Goal: Task Accomplishment & Management: Use online tool/utility

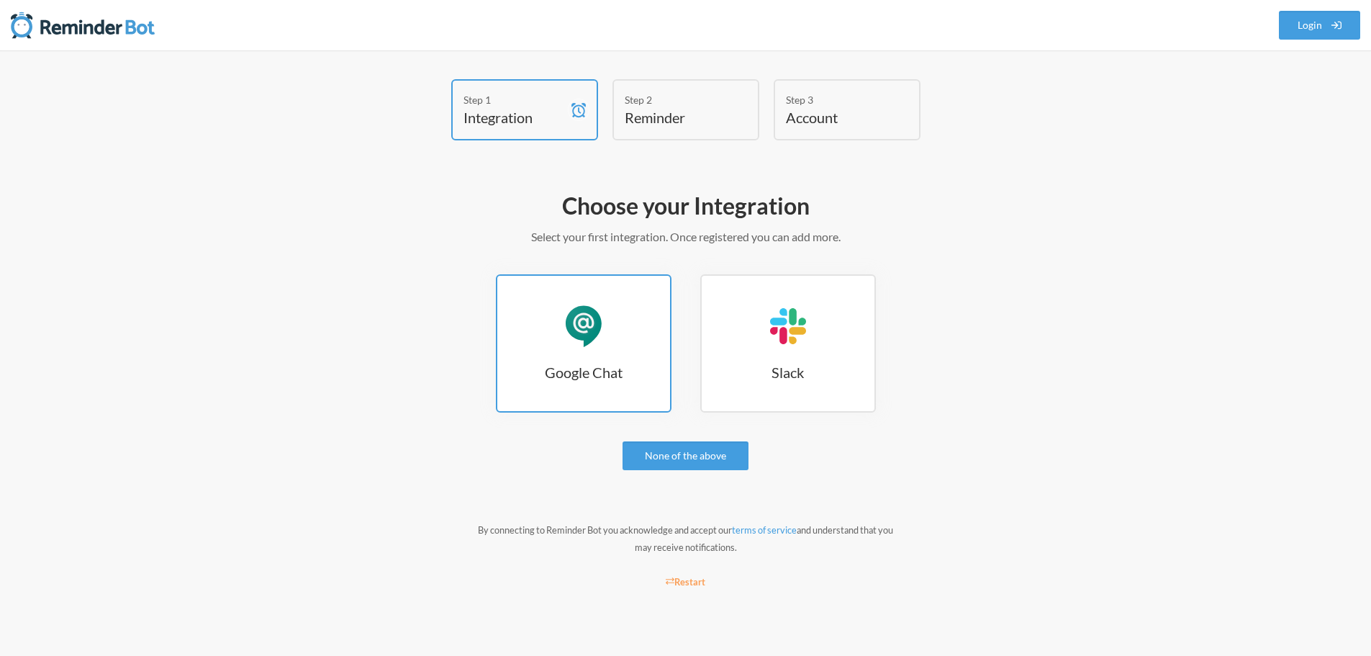
click at [558, 329] on link "Google Chat Google Chat" at bounding box center [584, 343] width 176 height 138
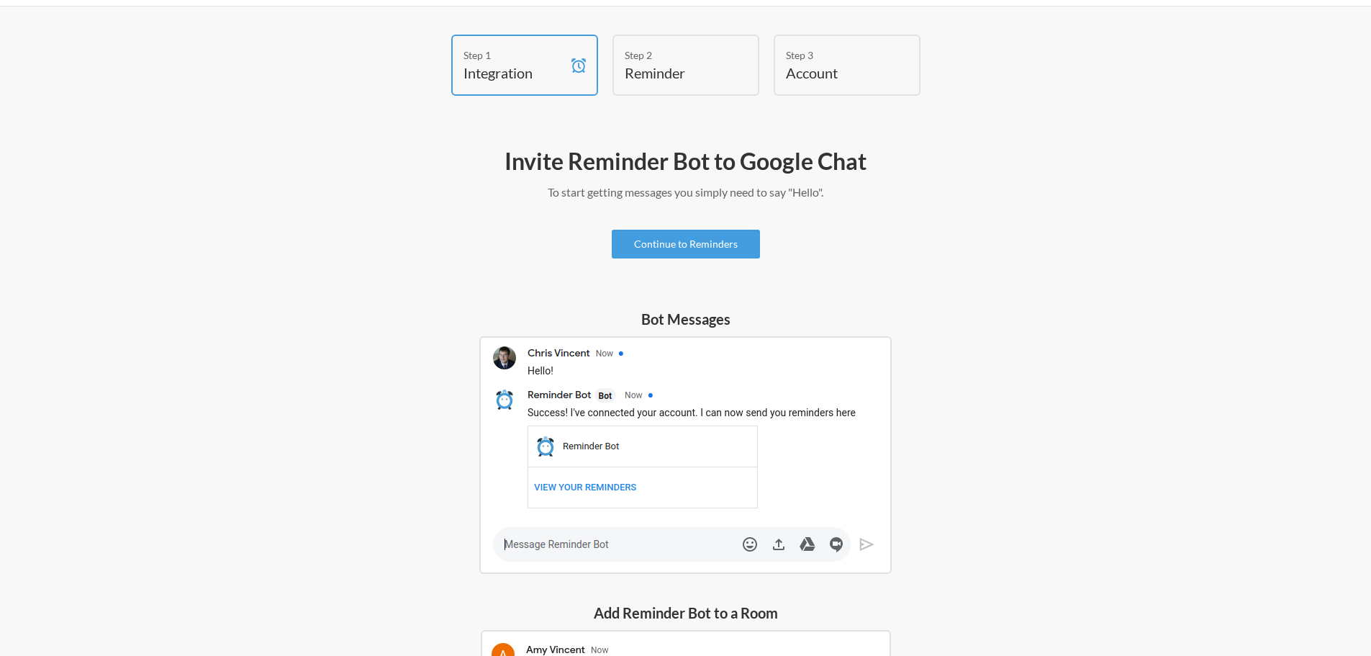
scroll to position [144, 0]
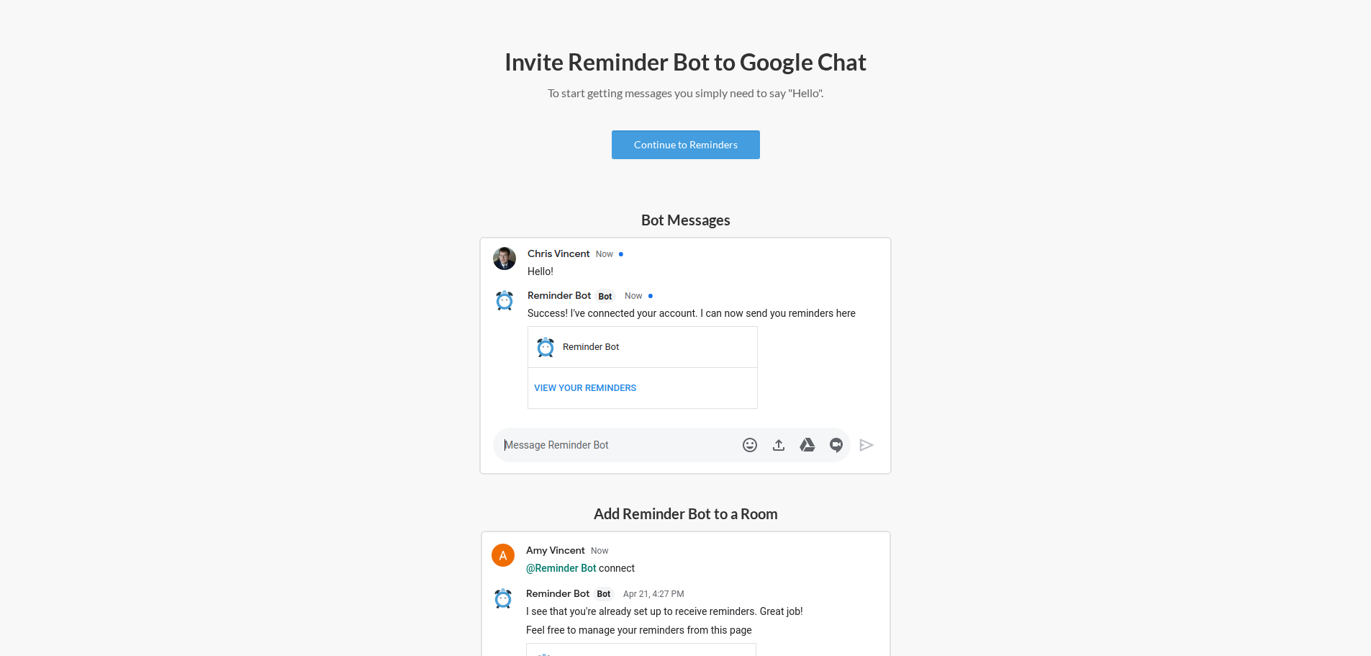
click at [602, 448] on img at bounding box center [685, 356] width 412 height 238
click at [591, 443] on img at bounding box center [685, 356] width 412 height 238
click at [684, 144] on link "Continue to Reminders" at bounding box center [686, 144] width 148 height 29
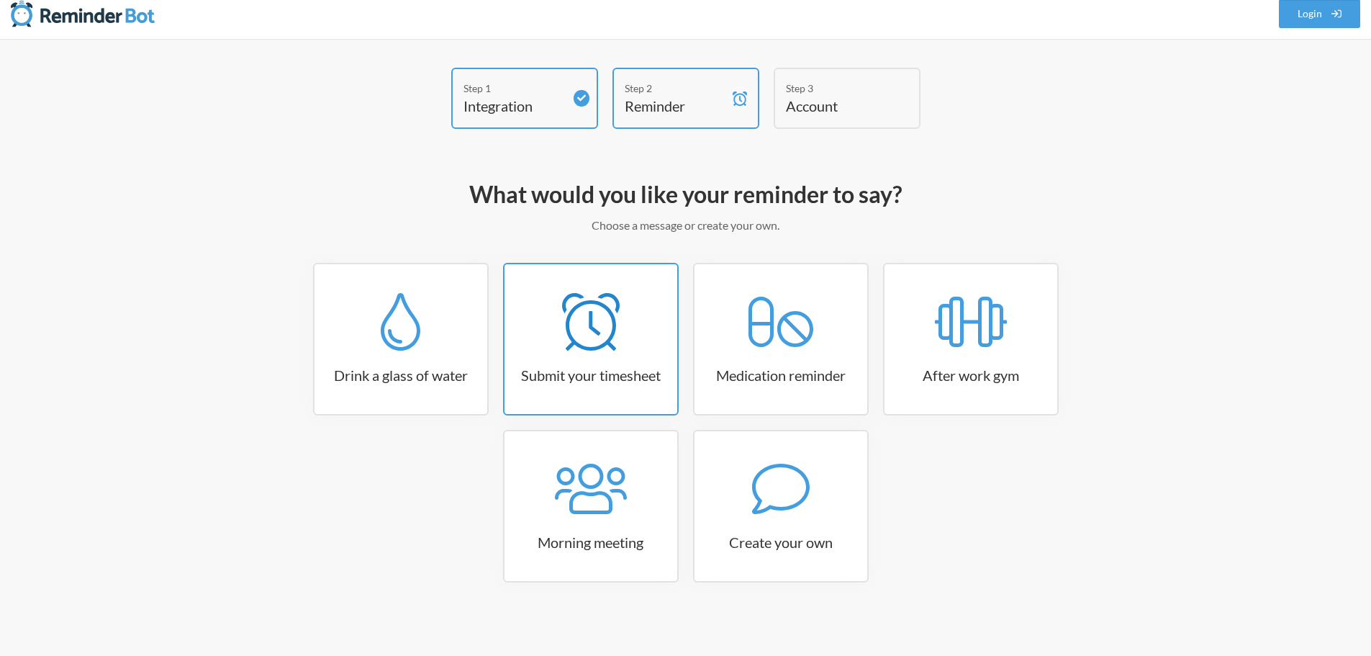
scroll to position [23, 0]
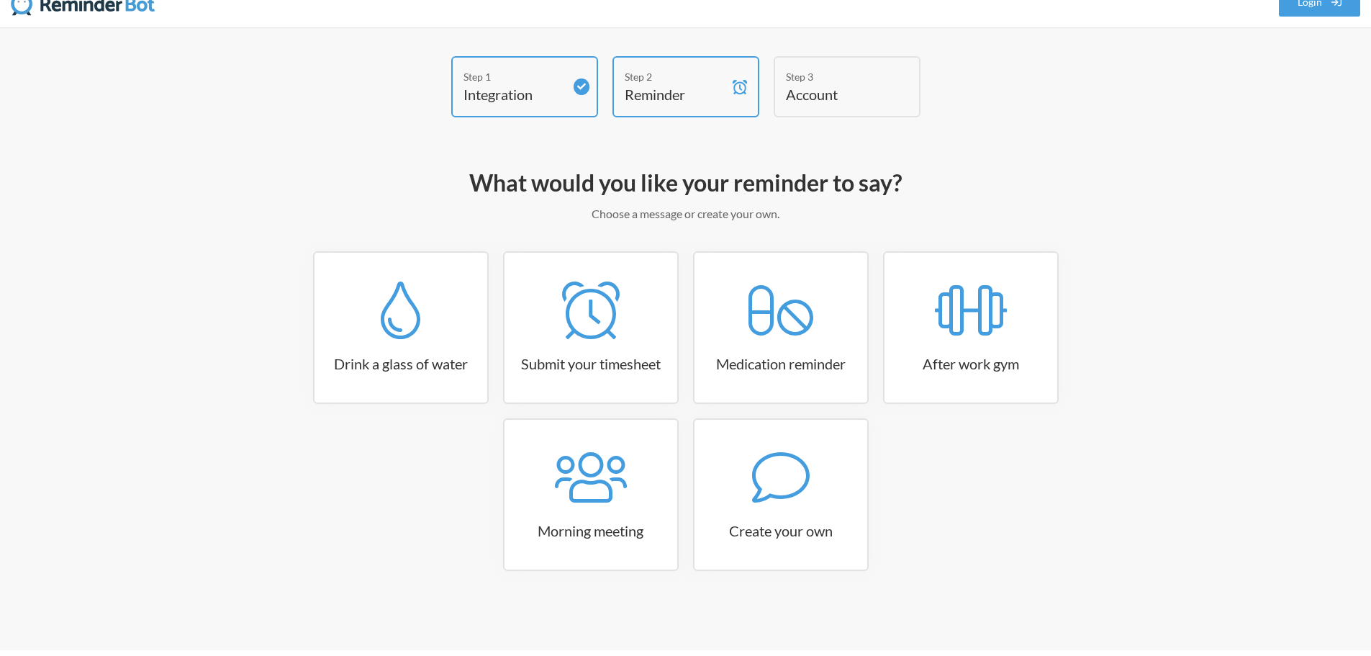
click at [839, 93] on h4 "Account" at bounding box center [836, 94] width 101 height 20
click at [750, 518] on link "Create your own" at bounding box center [781, 494] width 176 height 153
select select "10:30:00"
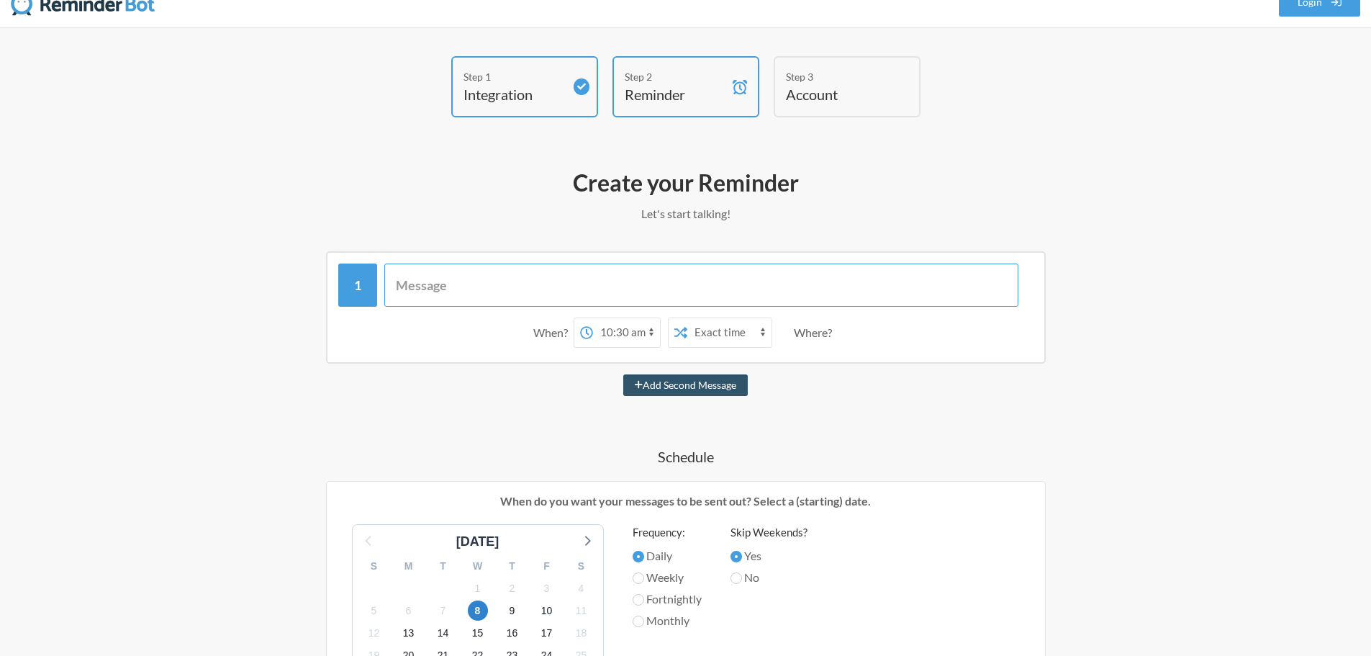
click at [521, 290] on input "text" at bounding box center [701, 284] width 634 height 43
type input "H"
type input "@all điền file báo cáo nhé"
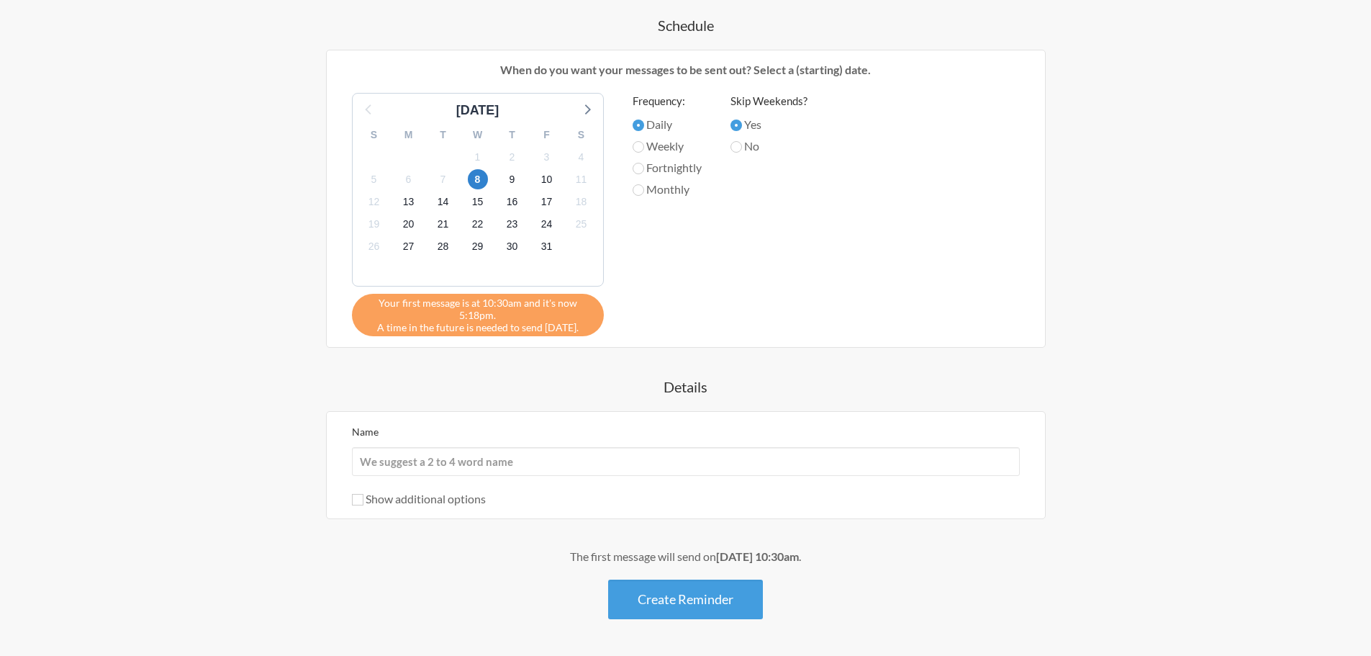
scroll to position [510, 0]
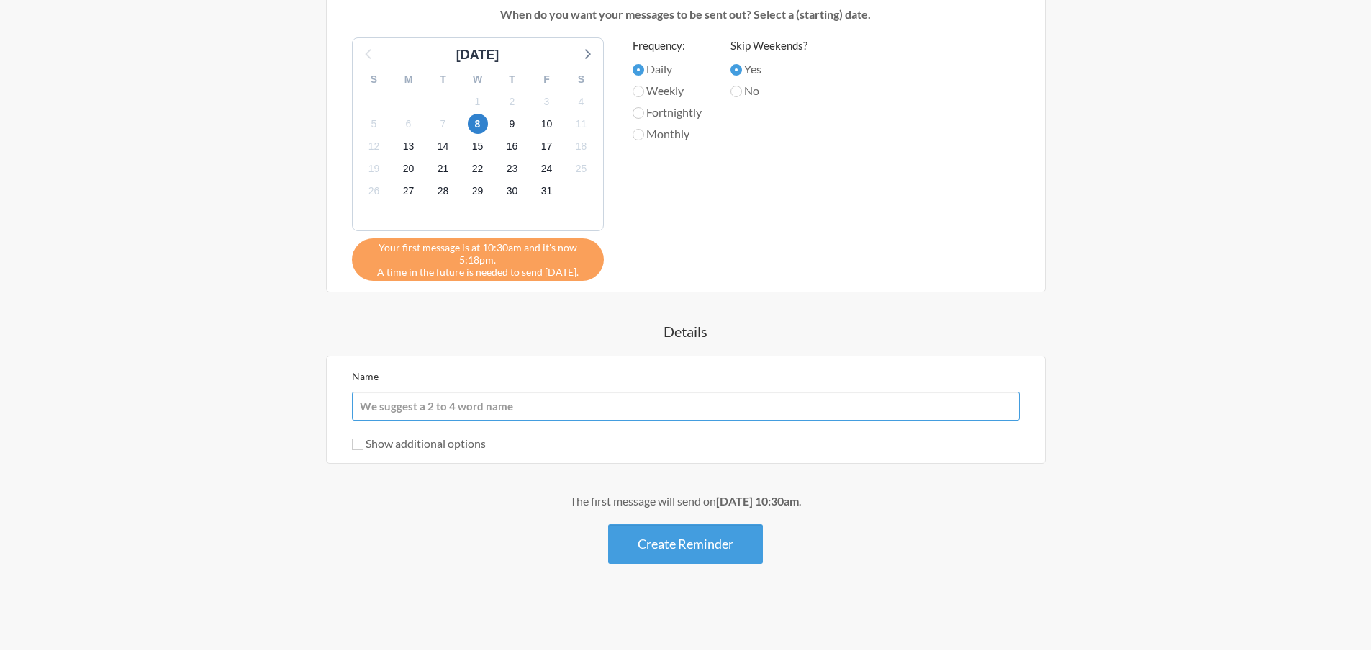
click at [631, 397] on input "Name" at bounding box center [686, 406] width 668 height 29
click at [824, 319] on div "@all điền file báo cáo nhé When? 12:00 am 12:15 am 12:30 am 12:45 am 1:00 am 1:…" at bounding box center [686, 164] width 835 height 799
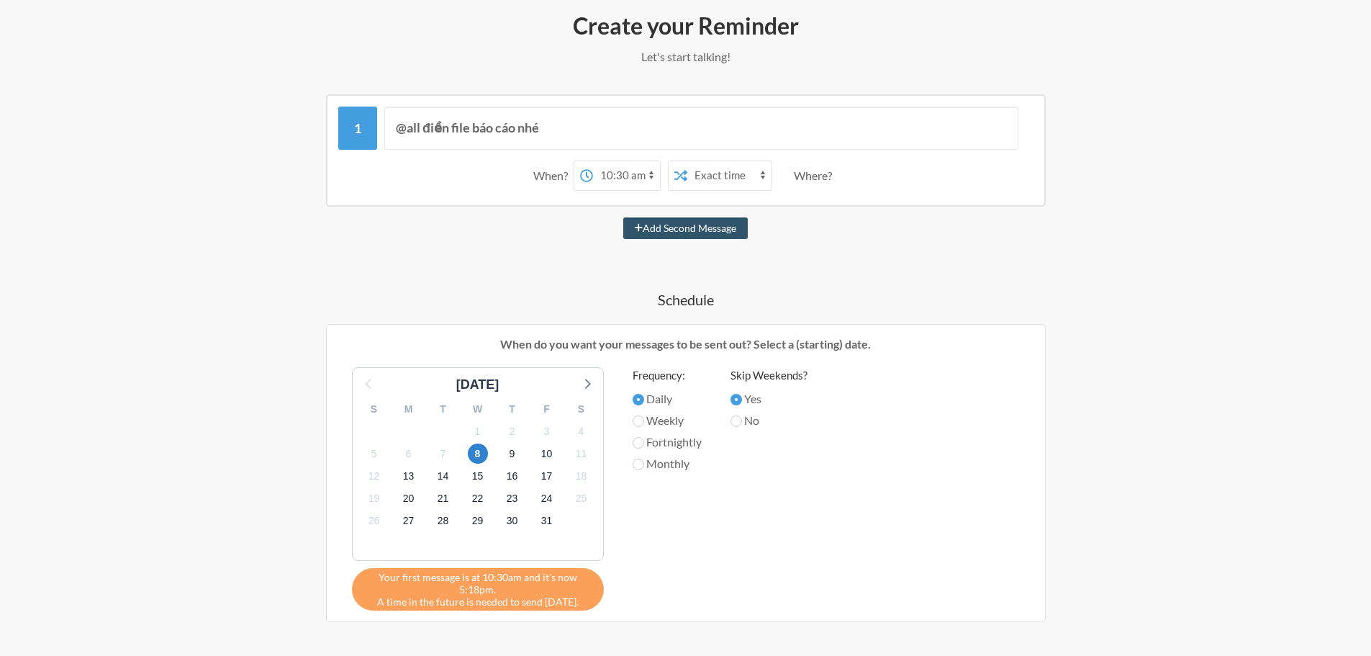
scroll to position [150, 0]
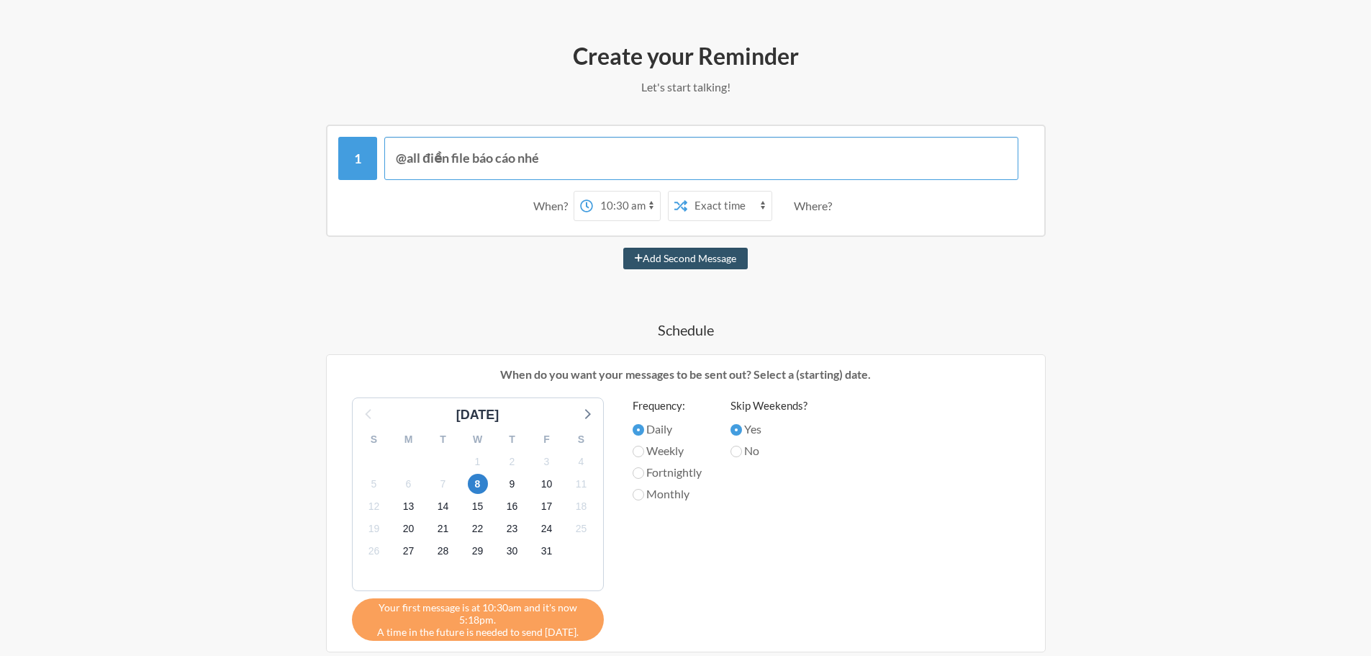
click at [559, 162] on input "@all điền file báo cáo nhé" at bounding box center [701, 158] width 634 height 43
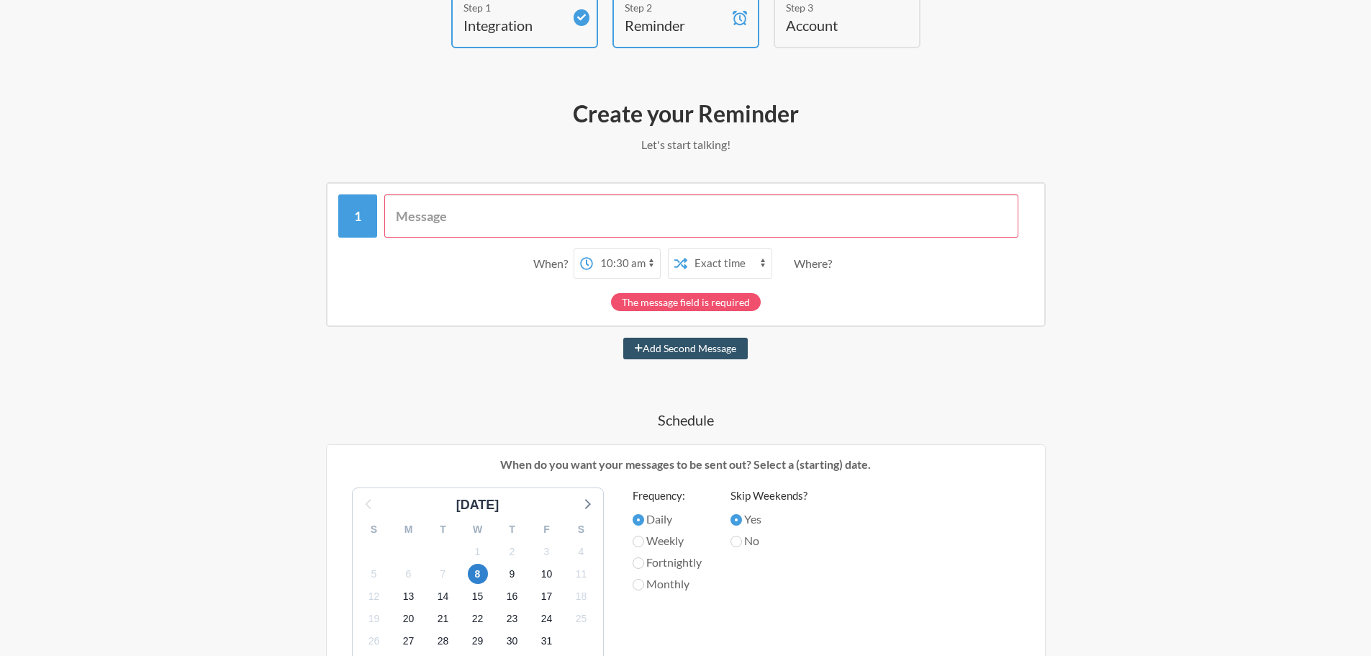
scroll to position [0, 0]
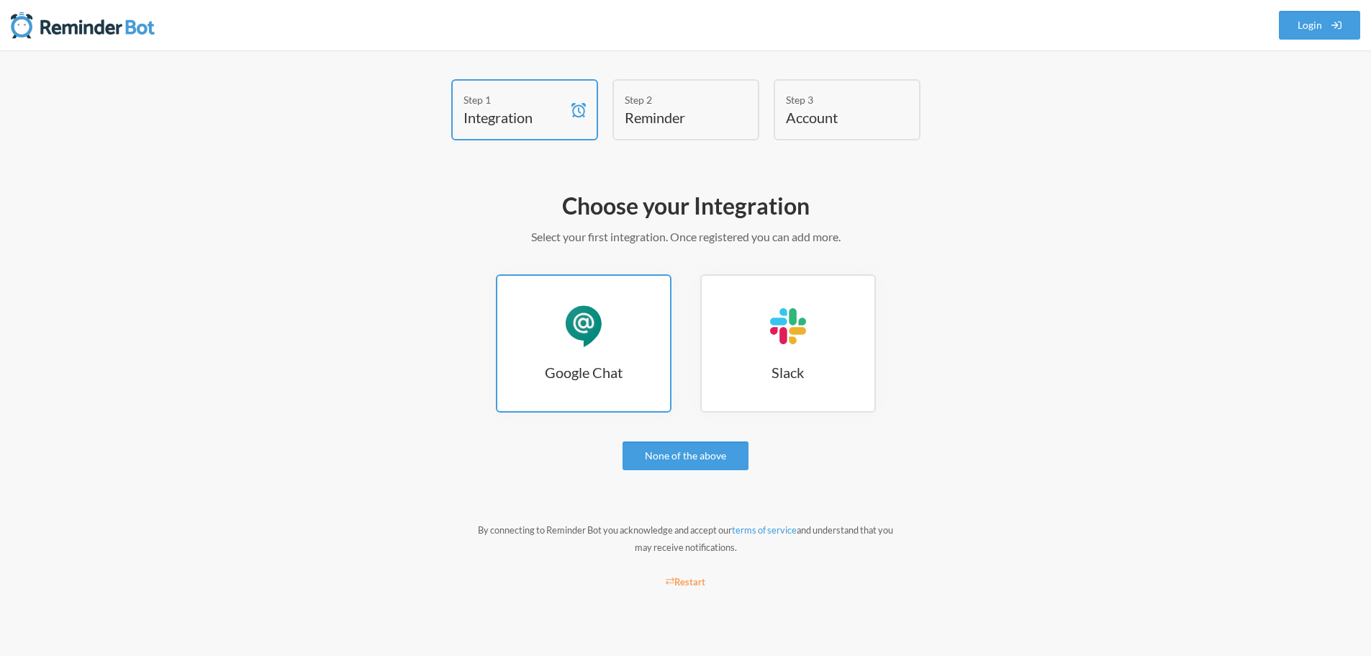
click at [618, 351] on link "Google Chat Google Chat" at bounding box center [584, 343] width 176 height 138
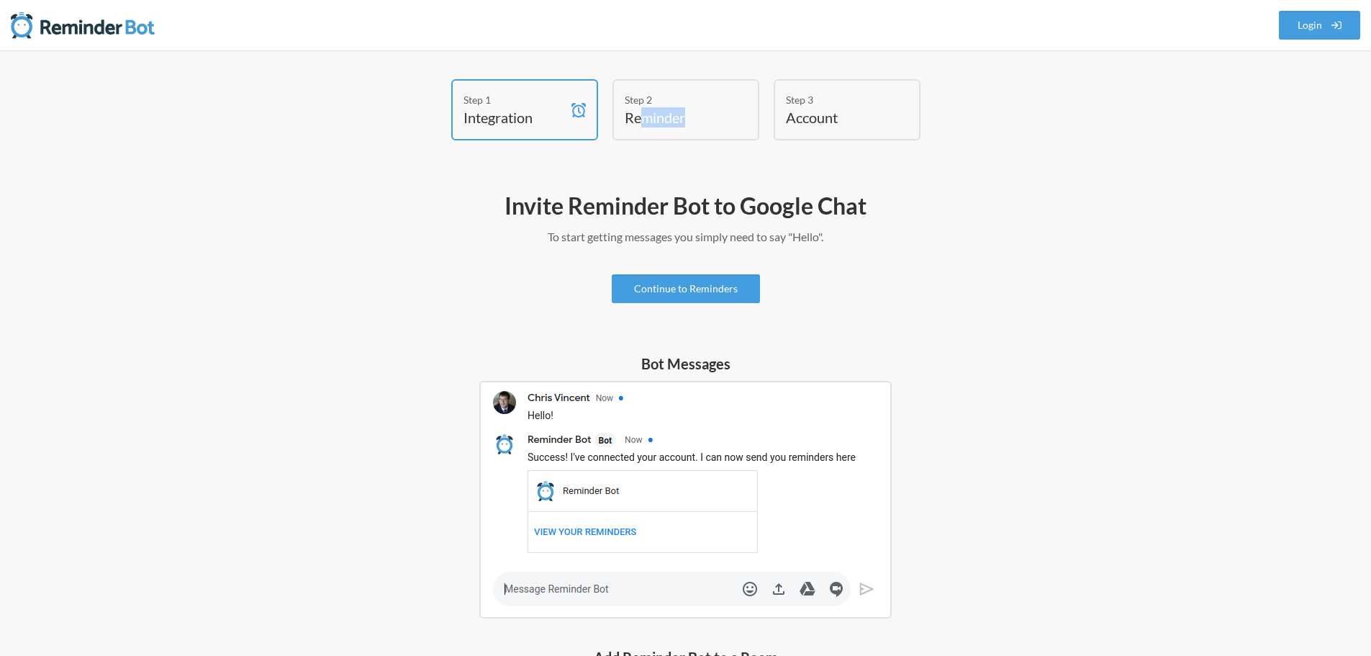
drag, startPoint x: 641, startPoint y: 114, endPoint x: 756, endPoint y: 119, distance: 114.6
click at [743, 119] on div "Step 2 Reminder" at bounding box center [686, 109] width 147 height 61
click at [815, 115] on h4 "Account" at bounding box center [836, 117] width 101 height 20
click at [705, 296] on link "Continue to Reminders" at bounding box center [686, 288] width 148 height 29
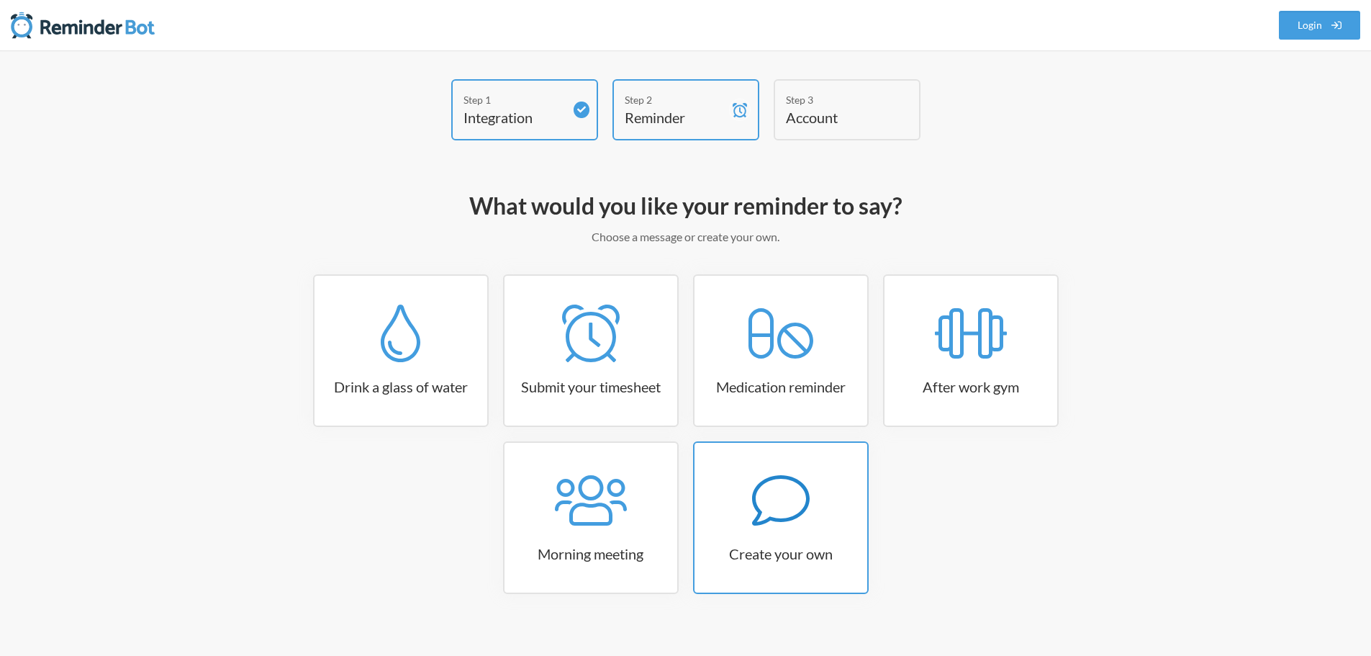
click at [762, 492] on icon at bounding box center [781, 501] width 58 height 58
select select "11:30:00"
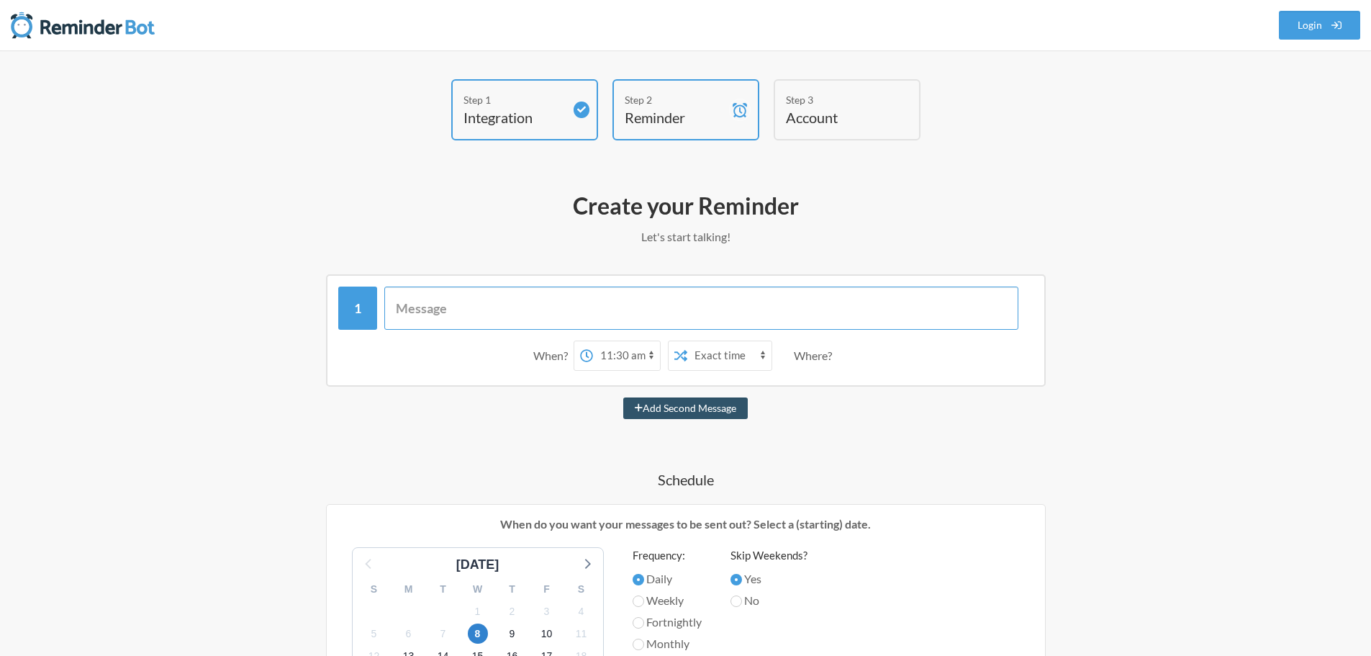
click at [624, 309] on input "text" at bounding box center [701, 308] width 634 height 43
type input "Báo cáo ngày nhé ae"
click at [621, 356] on select "12:00 am 12:15 am 12:30 am 12:45 am 1:00 am 1:15 am 1:30 am 1:45 am 2:00 am 2:1…" at bounding box center [626, 355] width 67 height 29
select select "09:15:00"
click at [593, 341] on select "12:00 am 12:15 am 12:30 am 12:45 am 1:00 am 1:15 am 1:30 am 1:45 am 2:00 am 2:1…" at bounding box center [626, 355] width 67 height 29
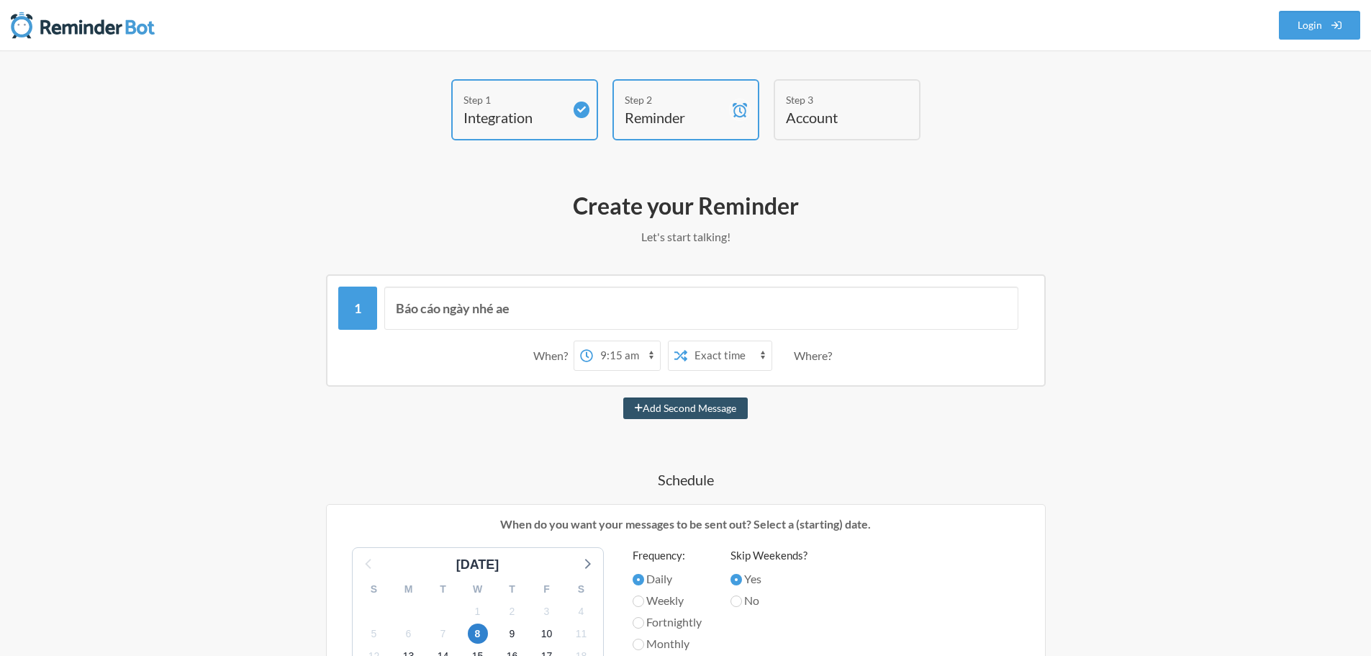
click at [723, 360] on select "Exact time Random time" at bounding box center [729, 355] width 84 height 29
click at [821, 351] on div "Where?" at bounding box center [816, 356] width 44 height 30
click at [819, 358] on div "Where?" at bounding box center [816, 356] width 44 height 30
click at [805, 117] on h4 "Account" at bounding box center [836, 117] width 101 height 20
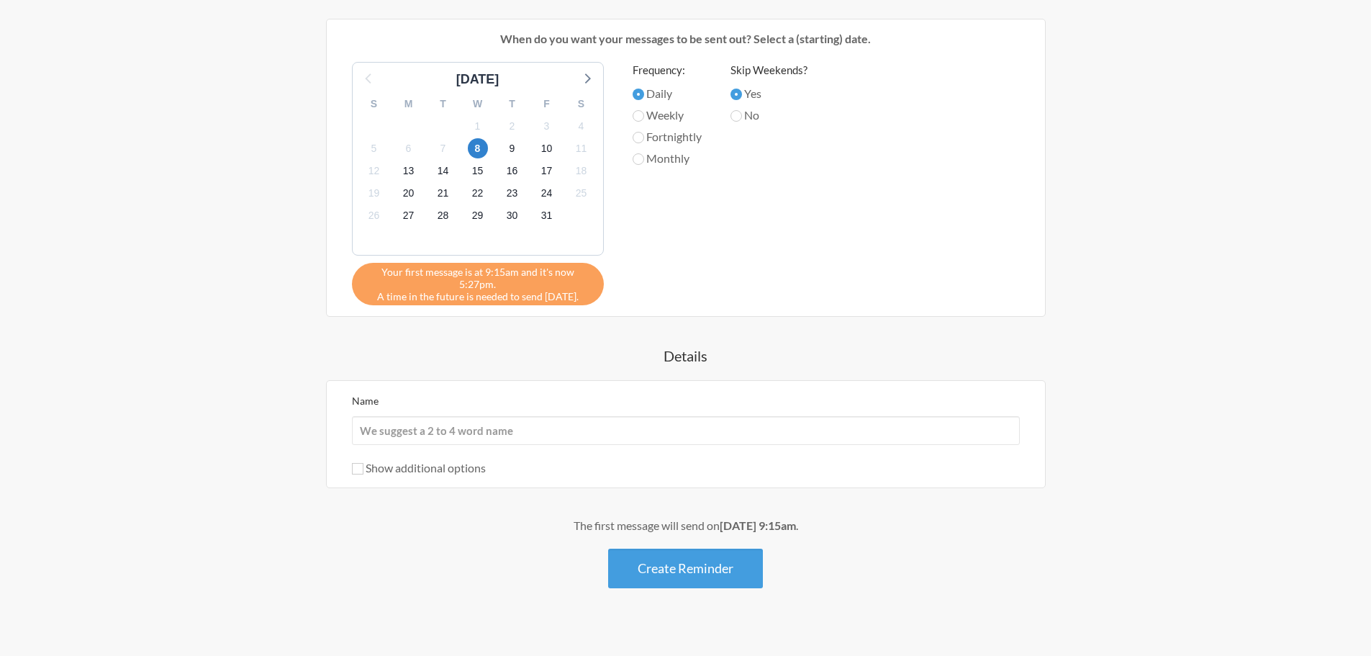
scroll to position [497, 0]
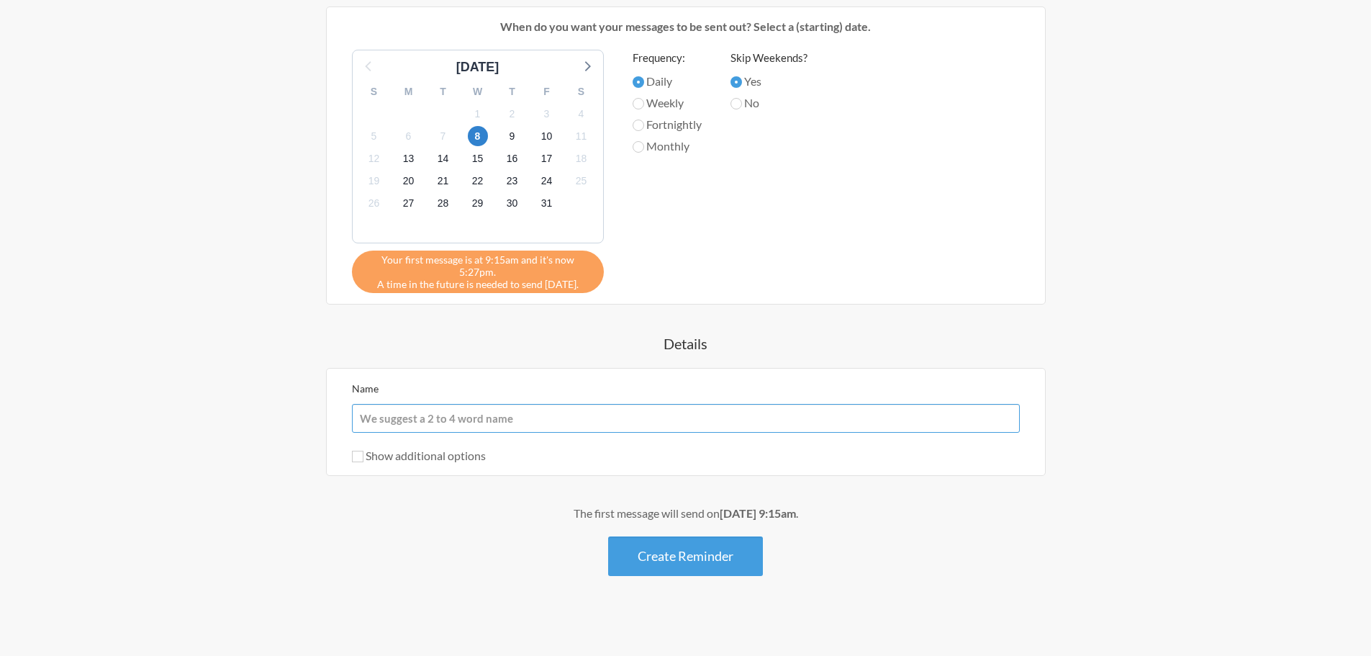
click at [643, 411] on input "Name" at bounding box center [686, 418] width 668 height 29
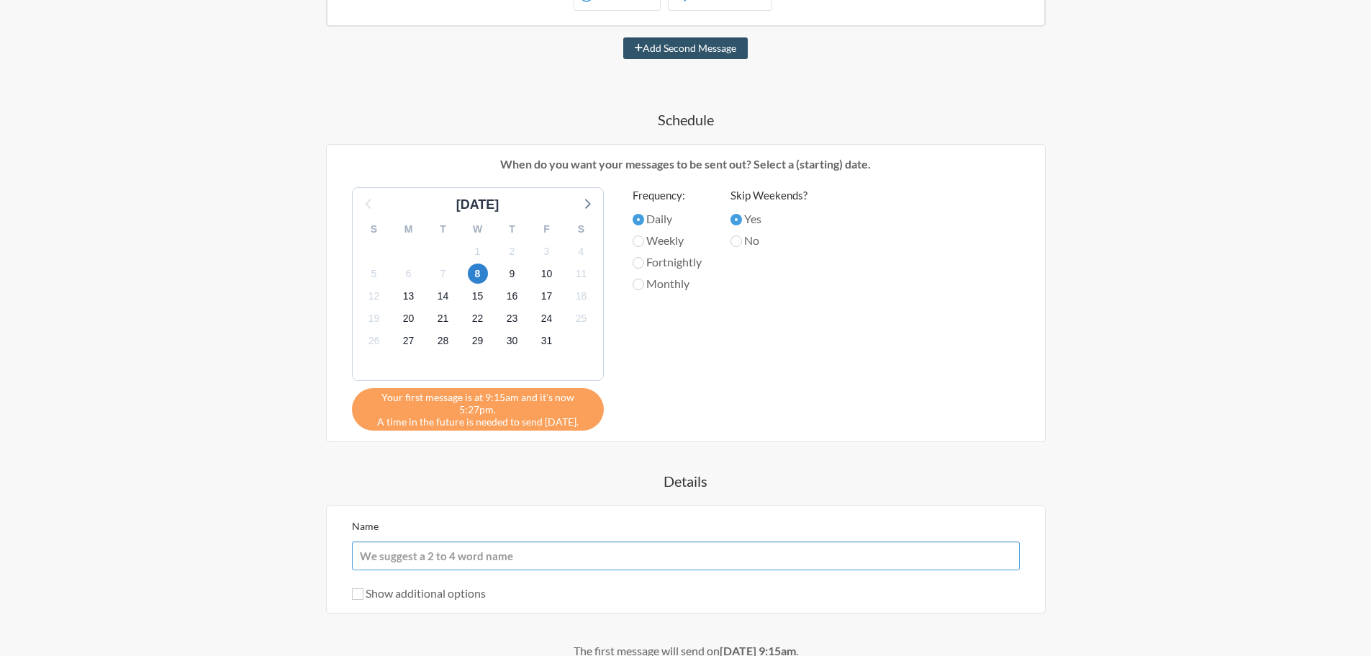
scroll to position [353, 0]
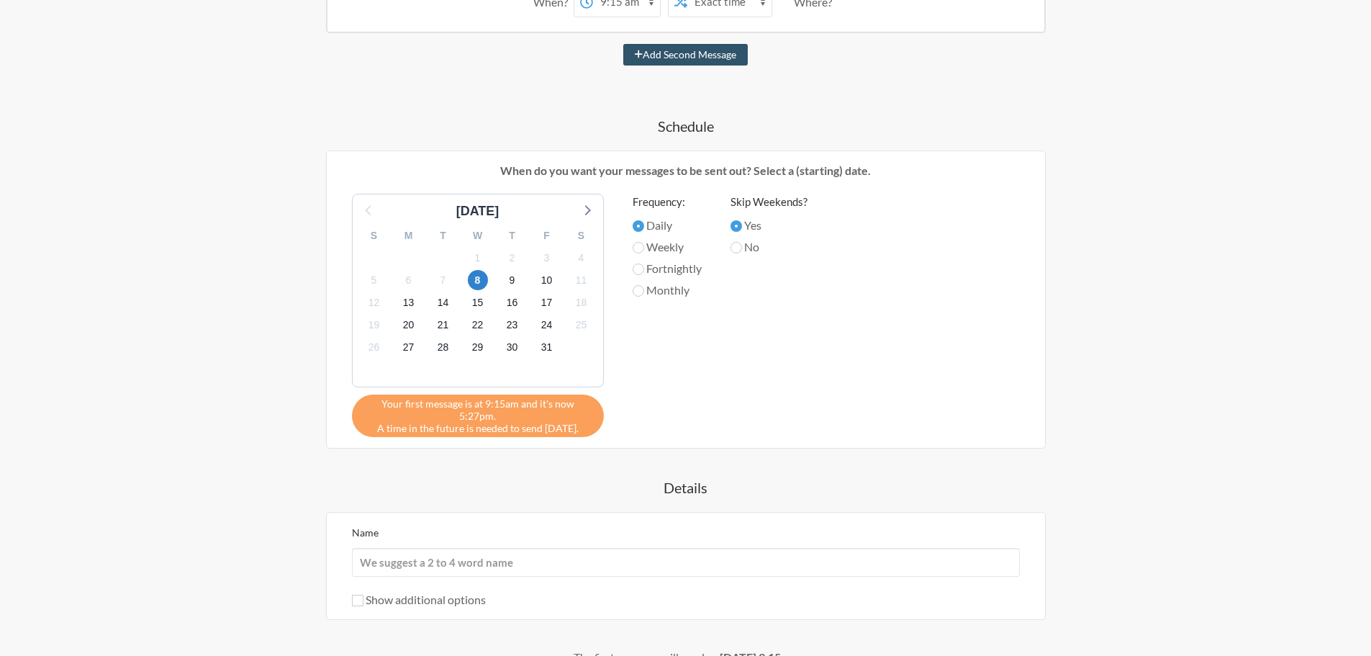
click at [777, 387] on div "Skip Weekends? Yes No" at bounding box center [769, 312] width 77 height 236
click at [1058, 416] on div "Báo cáo ngày nhé ae When? 12:00 am 12:15 am 12:30 am 12:45 am 1:00 am 1:15 am 1…" at bounding box center [686, 320] width 835 height 799
drag, startPoint x: 1010, startPoint y: 114, endPoint x: 756, endPoint y: 445, distance: 416.8
click at [757, 448] on div "Báo cáo ngày nhé ae When? 12:00 am 12:15 am 12:30 am 12:45 am 1:00 am 1:15 am 1…" at bounding box center [686, 320] width 835 height 799
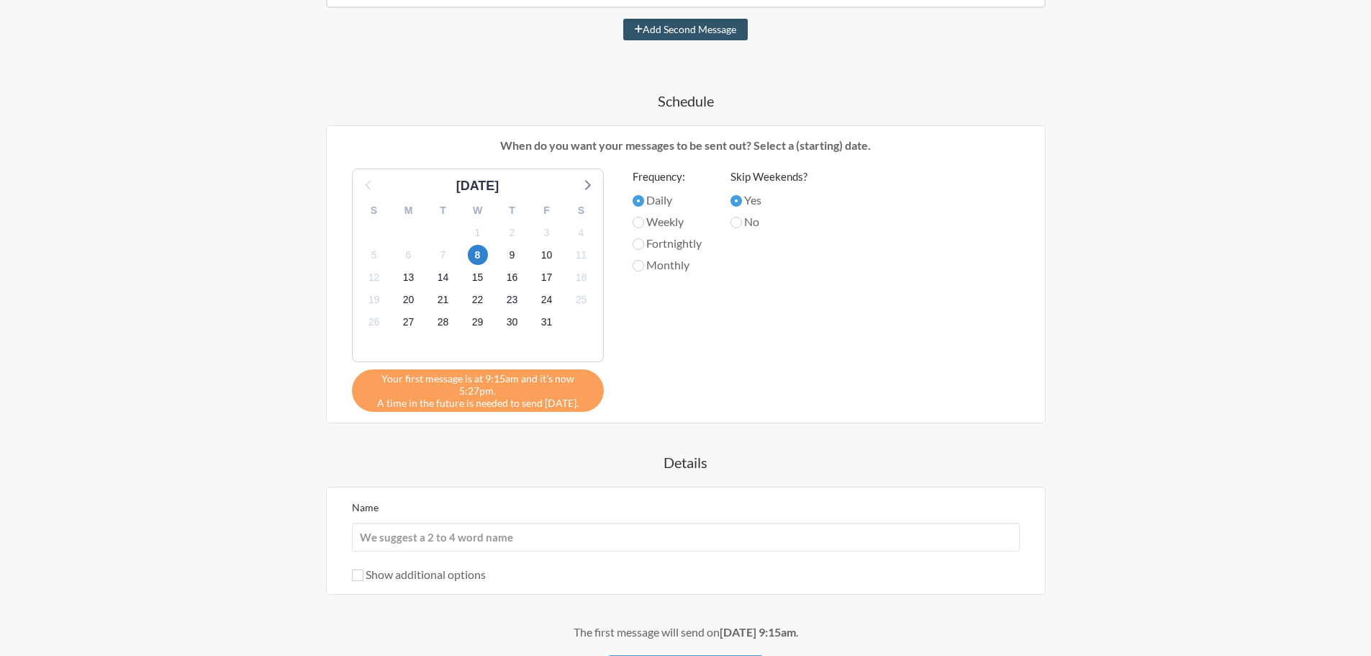
scroll to position [497, 0]
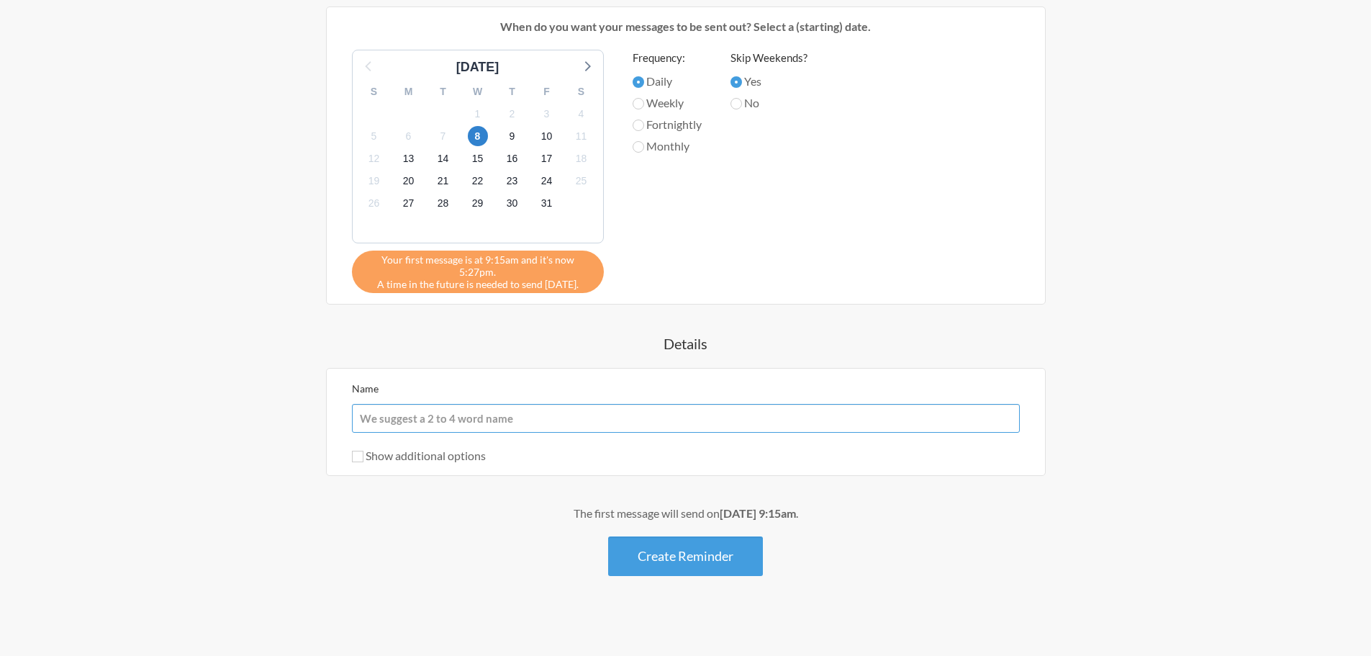
click at [736, 410] on input "Name" at bounding box center [686, 418] width 668 height 29
click at [668, 404] on input "Name" at bounding box center [686, 418] width 668 height 29
type input "Báo cáo ngày"
click at [911, 541] on div "The first message will send on October 8th, at 9:15am . Create Reminder" at bounding box center [686, 540] width 835 height 71
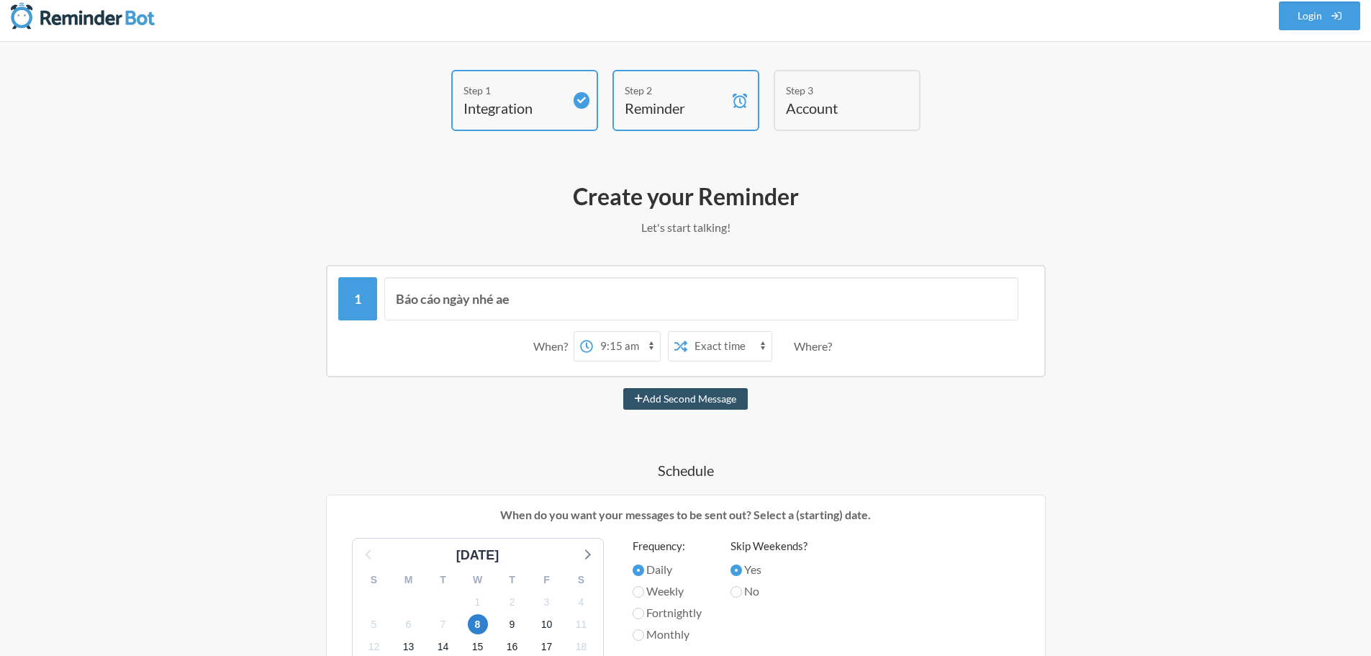
scroll to position [0, 0]
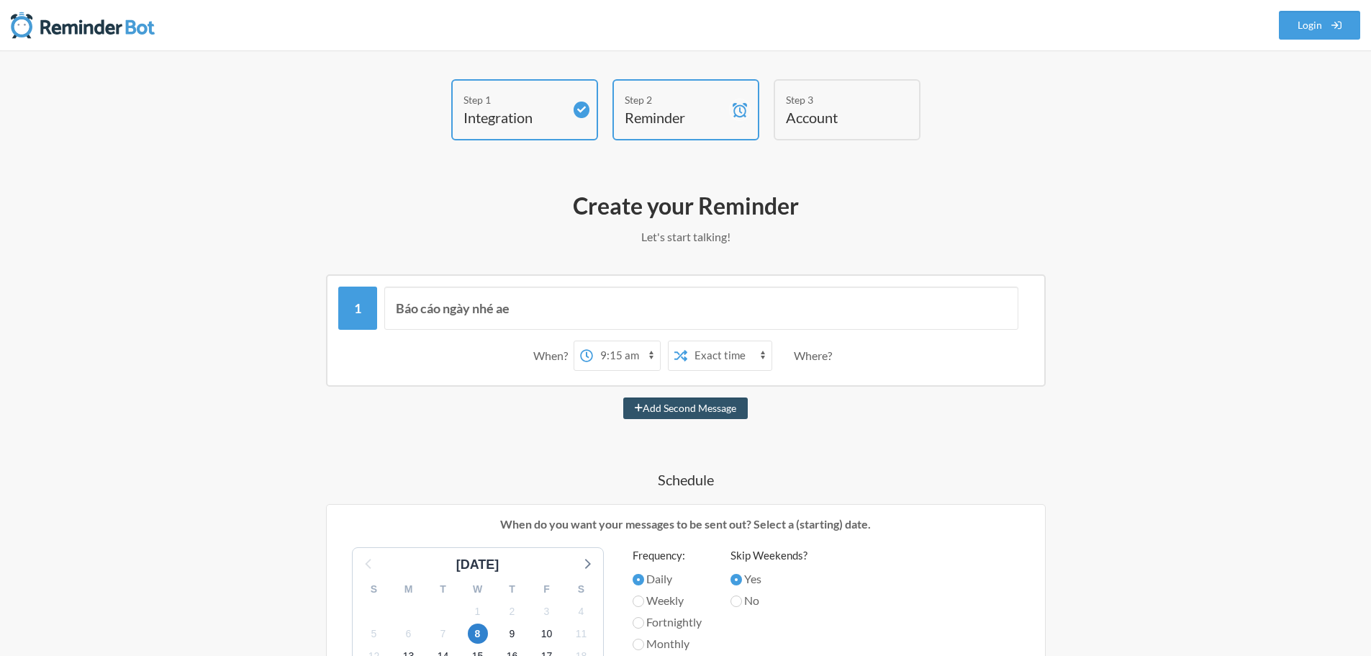
click at [829, 125] on h4 "Account" at bounding box center [836, 117] width 101 height 20
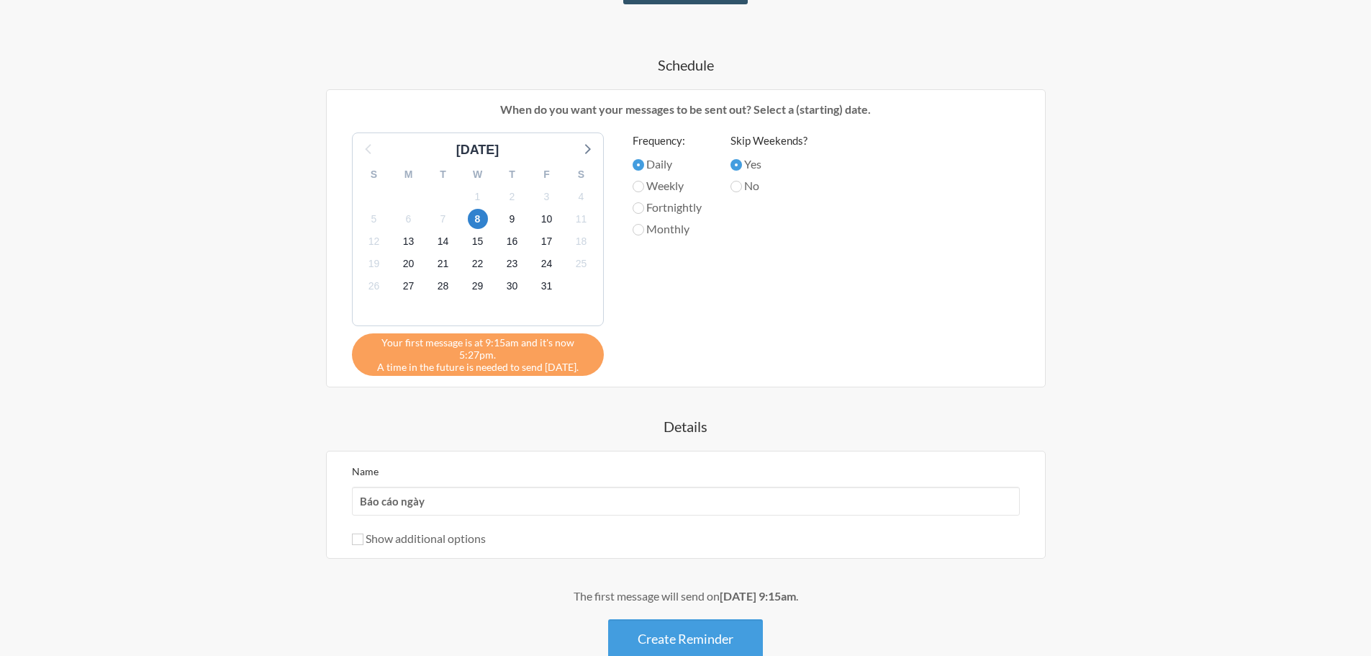
scroll to position [432, 0]
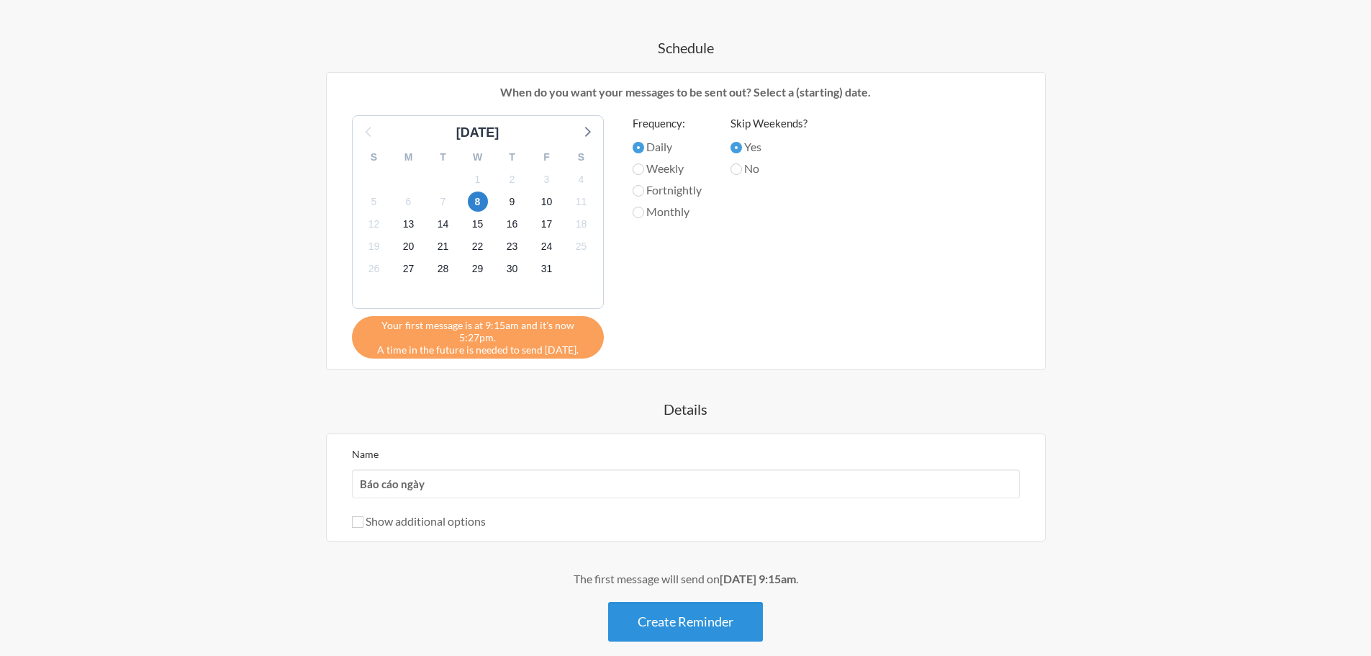
click at [725, 612] on button "Create Reminder" at bounding box center [685, 622] width 155 height 40
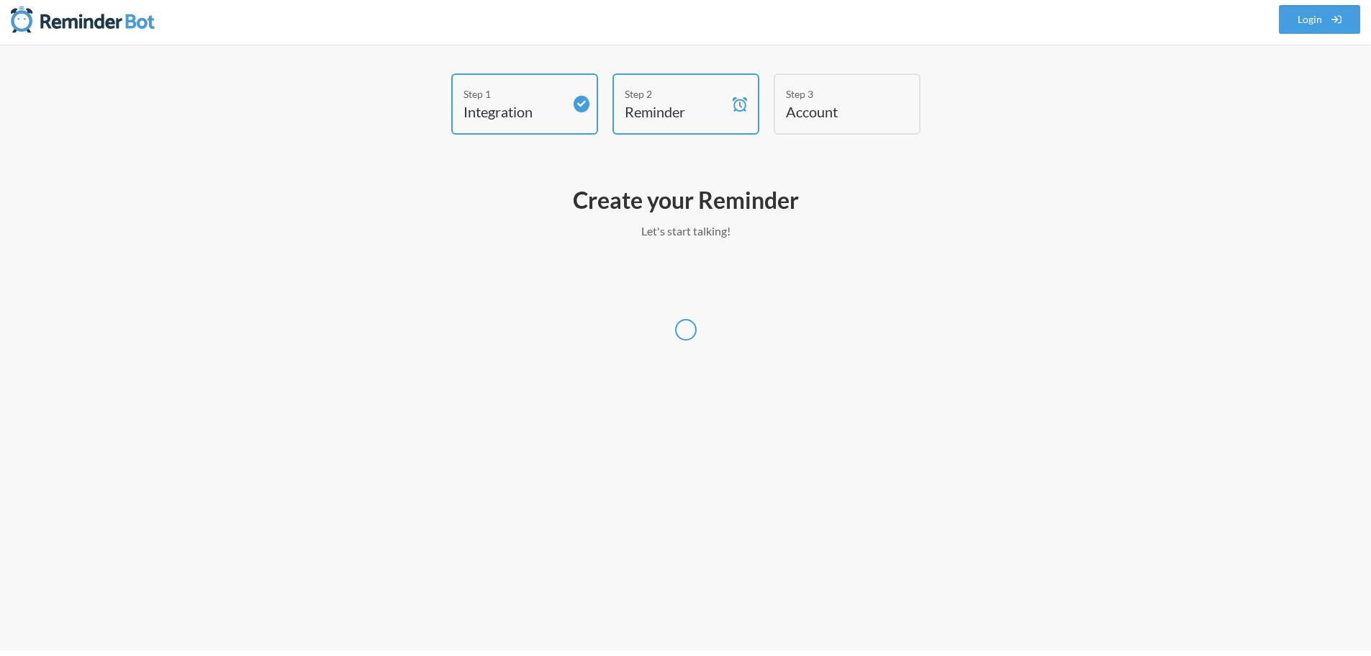
scroll to position [6, 0]
select select "UTC"
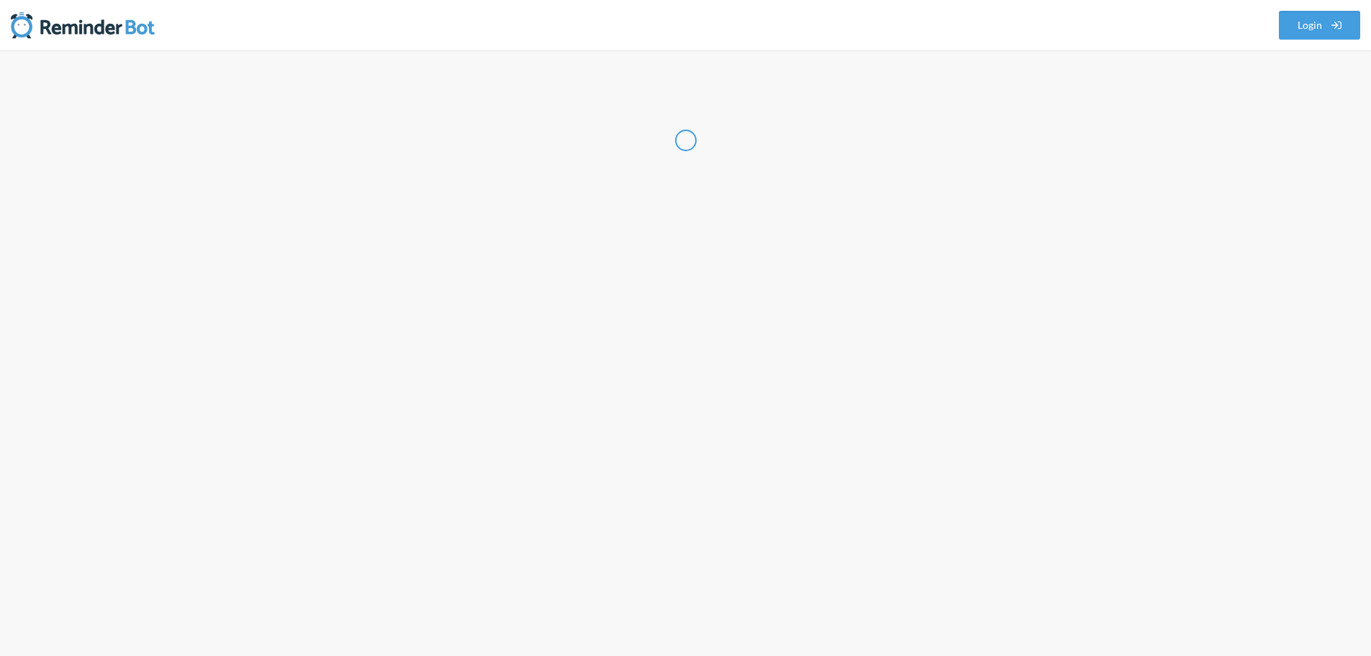
select select "VN"
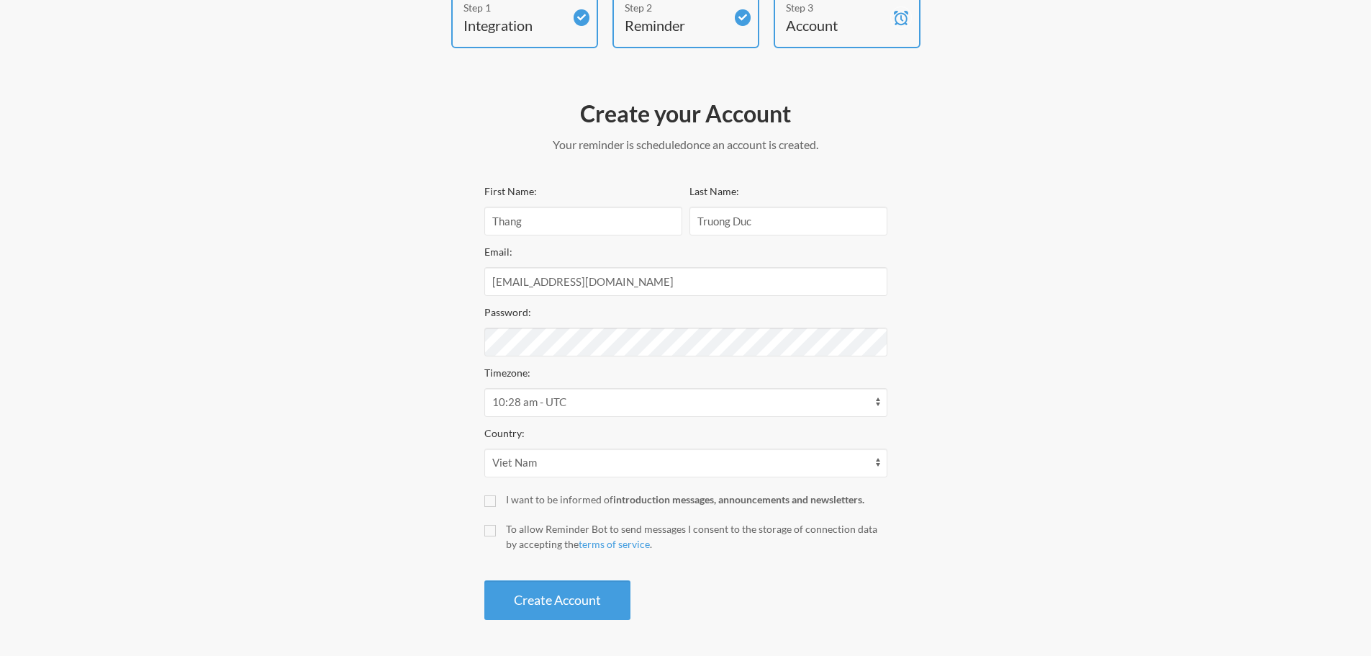
scroll to position [98, 0]
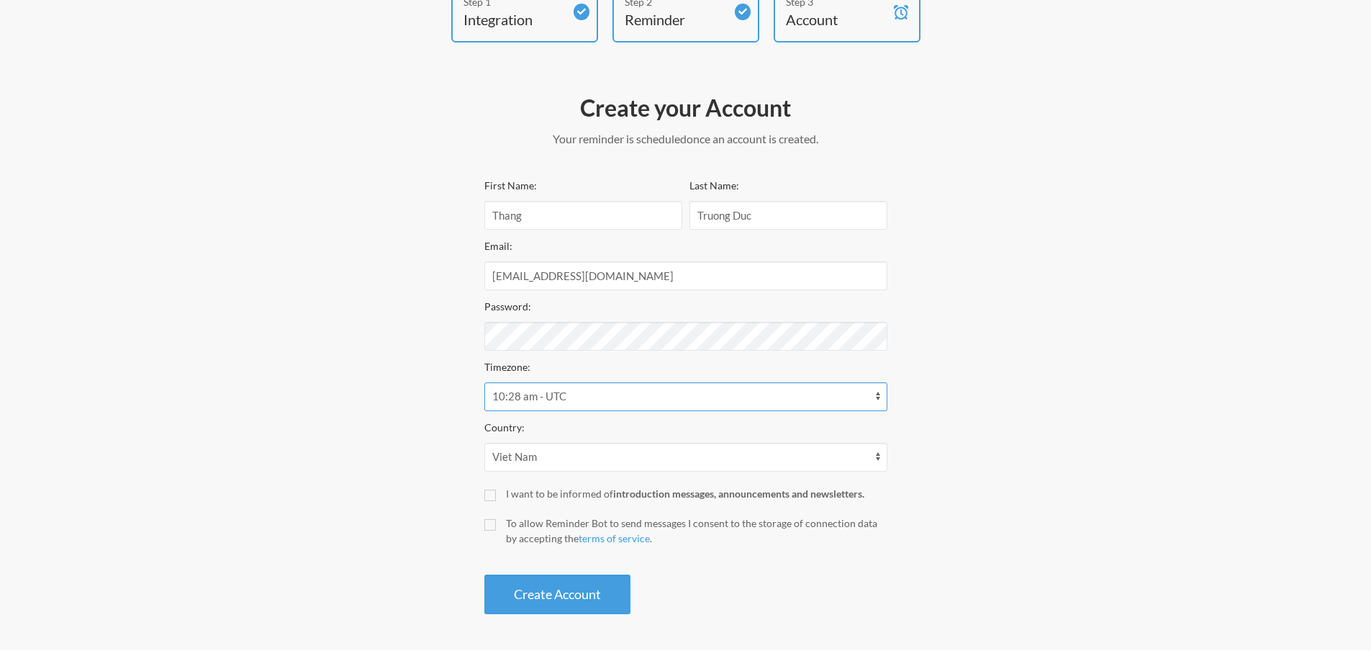
click at [627, 394] on select "12:13 am - Pacific/Chatham 12:28 am - Pacific/Apia 12:28 am - Pacific/Honolulu …" at bounding box center [685, 396] width 403 height 29
select select "Asia/Ho_Chi_Minh"
click at [484, 382] on select "12:13 am - Pacific/Chatham 12:28 am - Pacific/Apia 12:28 am - Pacific/Honolulu …" at bounding box center [685, 396] width 403 height 29
click at [489, 492] on input "I want to be informed of introduction messages, announcements and newsletters." at bounding box center [490, 496] width 12 height 12
checkbox input "true"
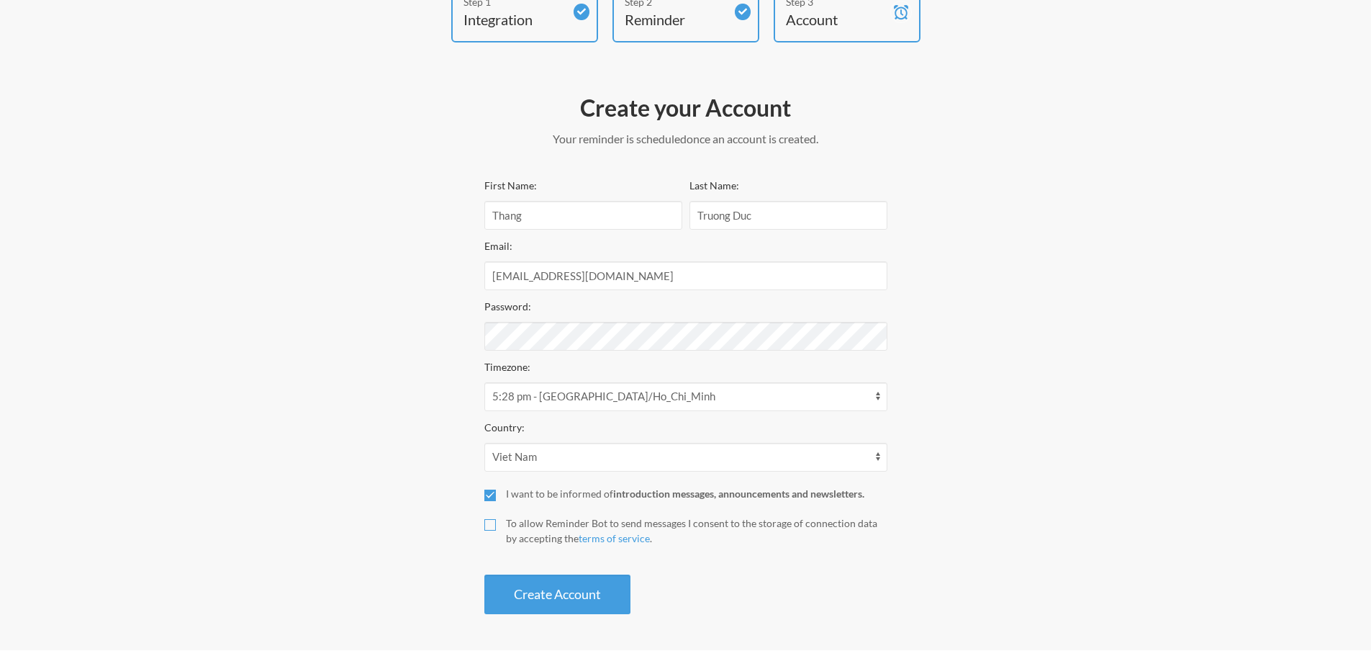
click at [494, 528] on input "To allow Reminder Bot to send messages I consent to the storage of connection d…" at bounding box center [490, 525] width 12 height 12
checkbox input "true"
click at [549, 583] on button "Create Account" at bounding box center [557, 594] width 146 height 40
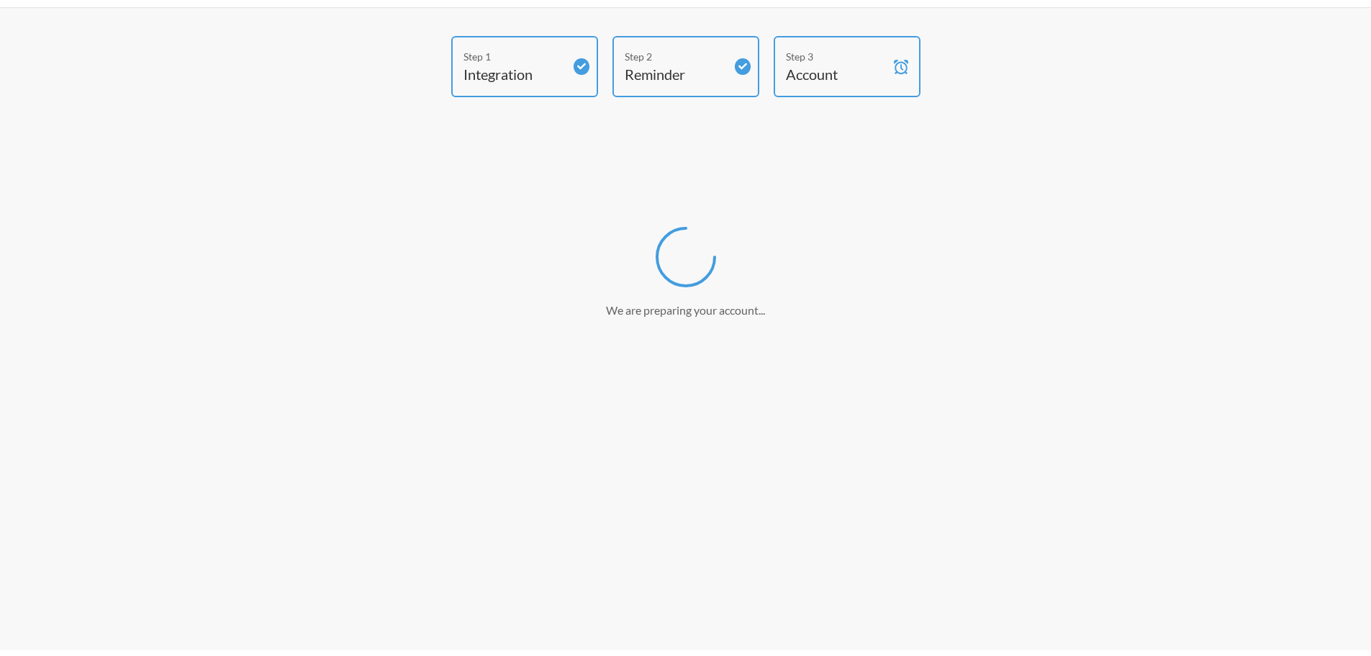
scroll to position [43, 0]
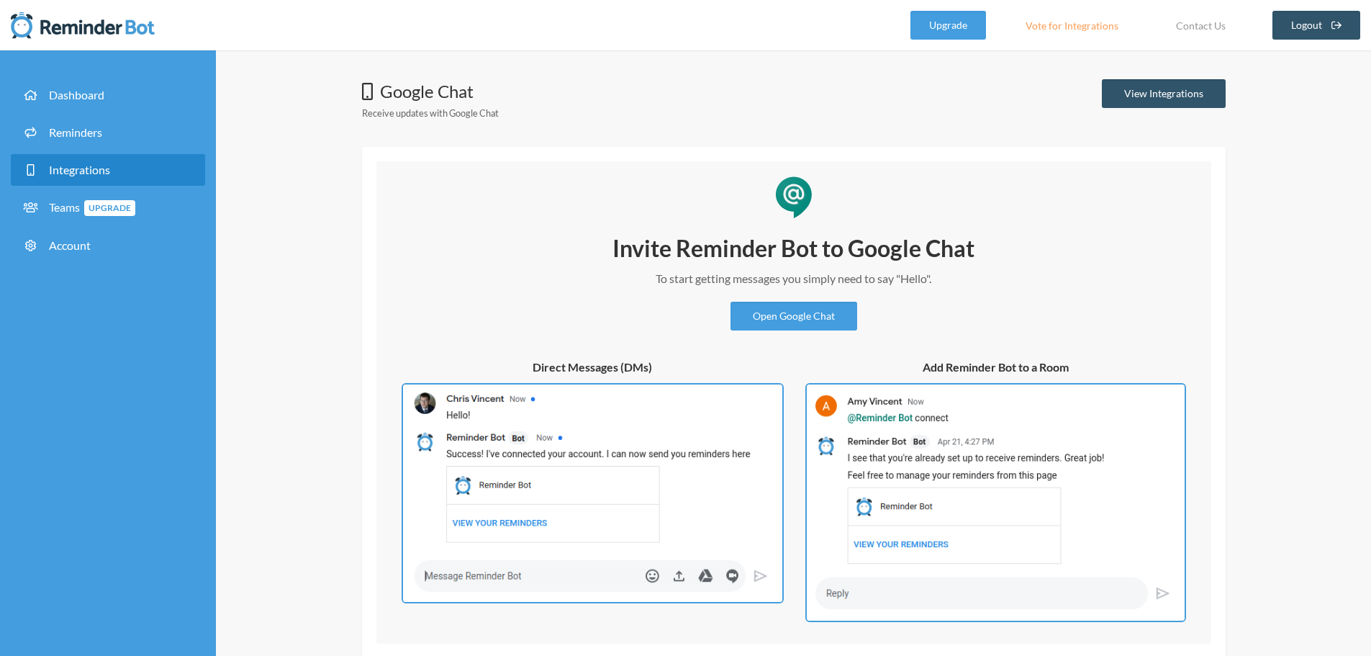
click at [262, 241] on div "Google Chat Receive updates with Google Chat View Integrations Invite Reminder …" at bounding box center [793, 390] width 1155 height 680
